Goal: Information Seeking & Learning: Learn about a topic

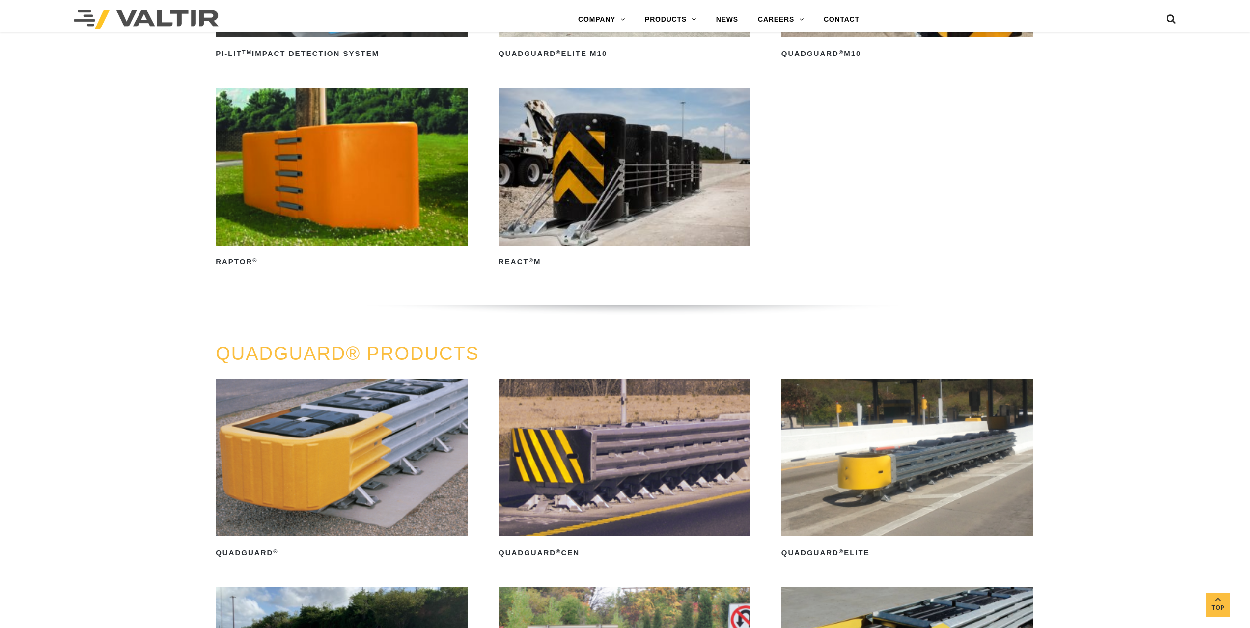
scroll to position [488, 0]
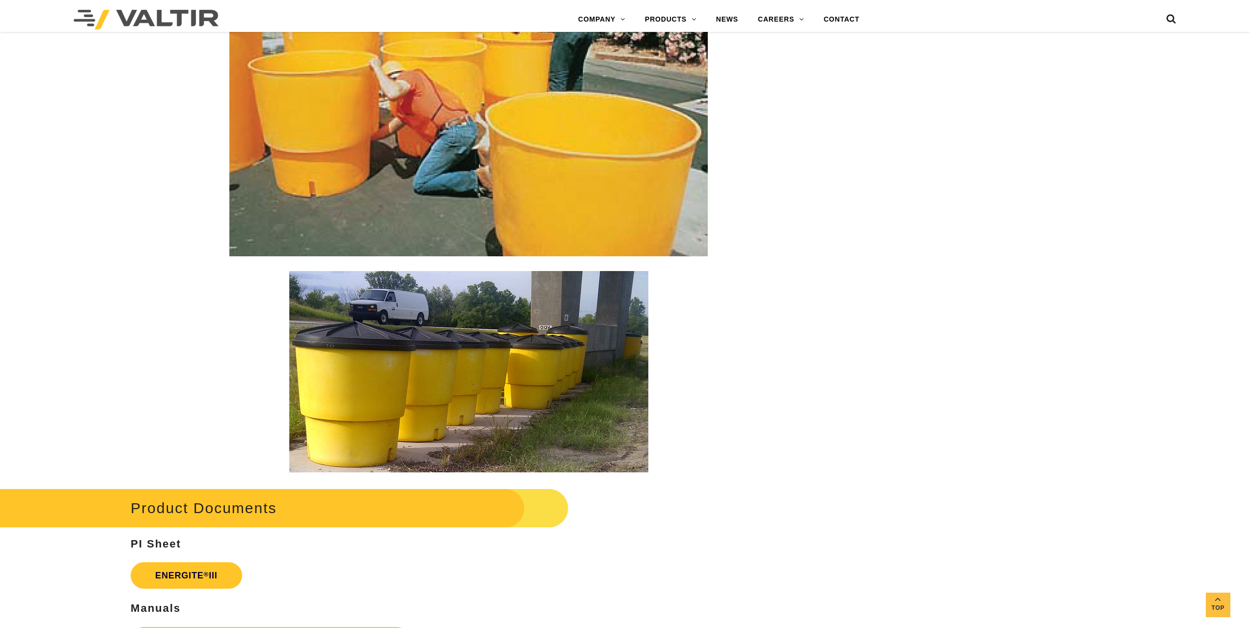
scroll to position [1572, 0]
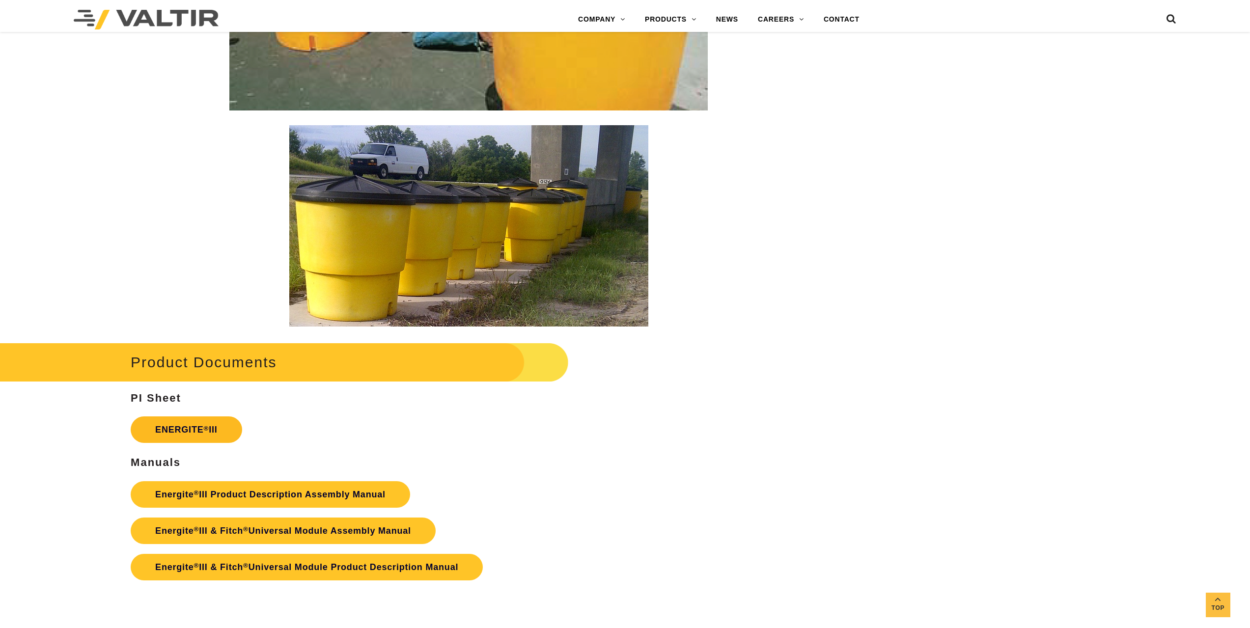
click at [207, 428] on sup "®" at bounding box center [206, 428] width 5 height 7
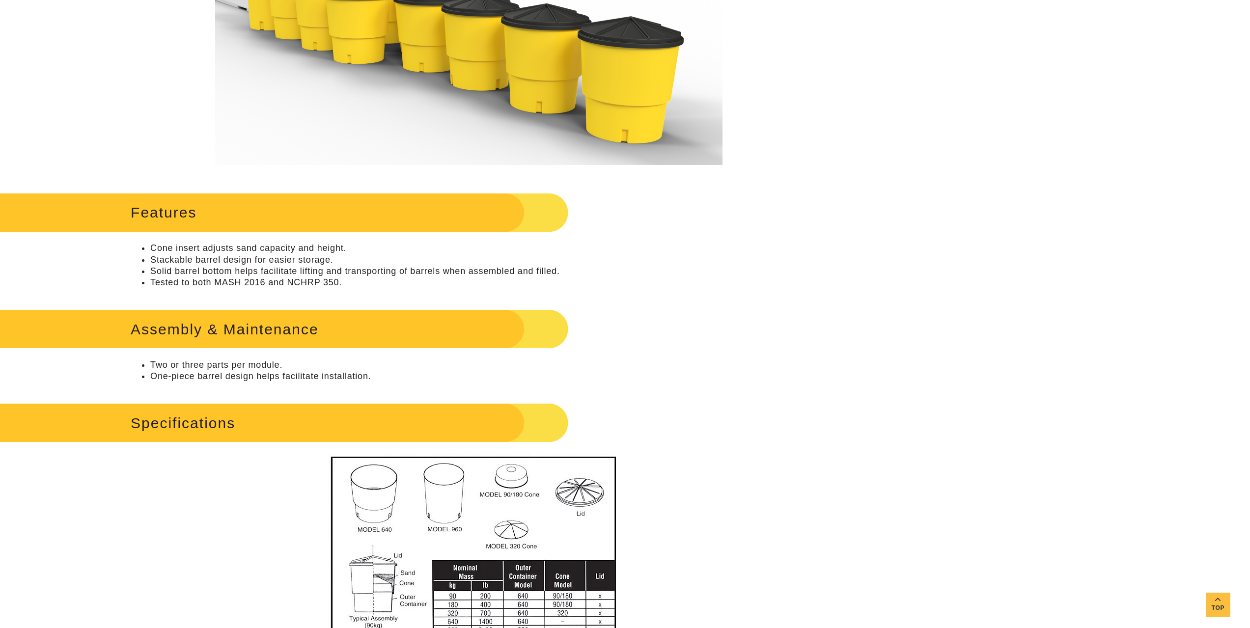
scroll to position [98, 0]
